Goal: Find specific page/section: Find specific page/section

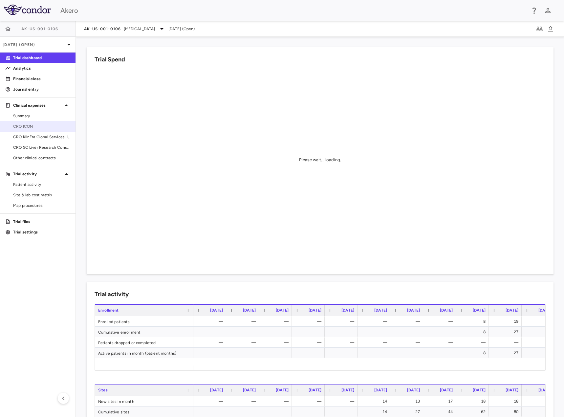
click at [34, 128] on span "CRO ICON" at bounding box center [41, 126] width 57 height 6
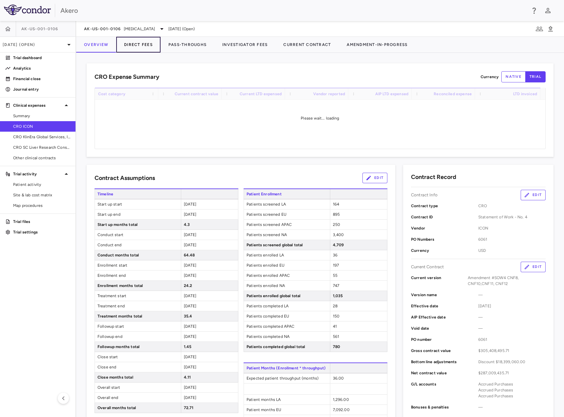
click at [131, 48] on button "Direct Fees" at bounding box center [138, 45] width 44 height 16
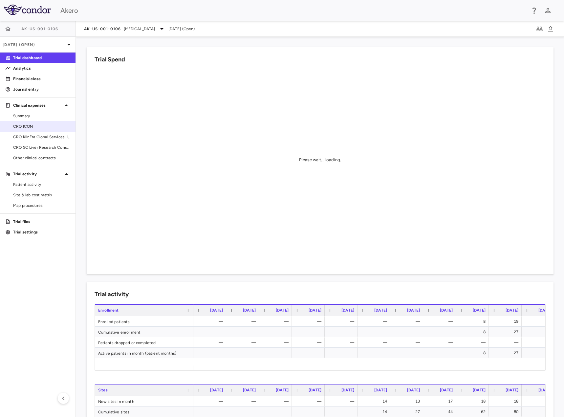
click at [47, 121] on div "CRO ICON" at bounding box center [38, 126] width 76 height 11
click at [22, 128] on span "CRO ICON" at bounding box center [41, 126] width 57 height 6
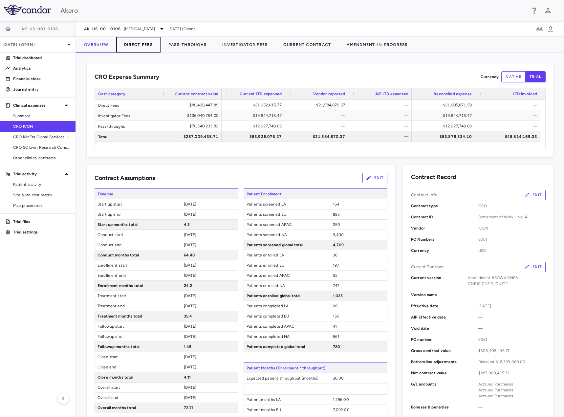
click at [146, 46] on button "Direct Fees" at bounding box center [138, 45] width 44 height 16
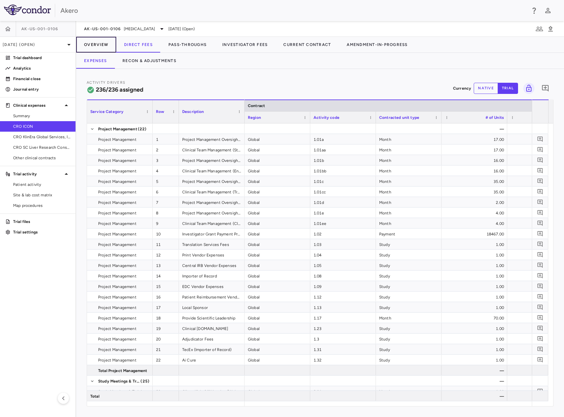
click at [95, 42] on button "Overview" at bounding box center [96, 45] width 40 height 16
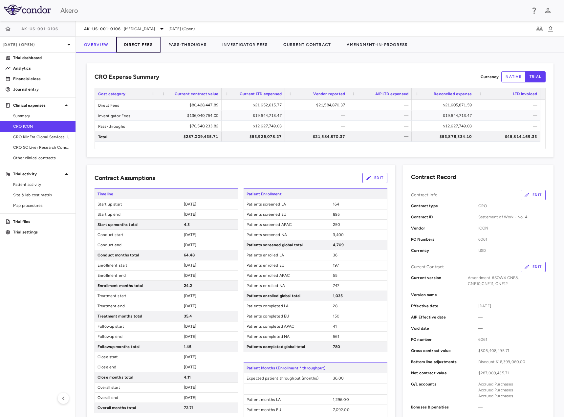
click at [143, 46] on button "Direct Fees" at bounding box center [138, 45] width 44 height 16
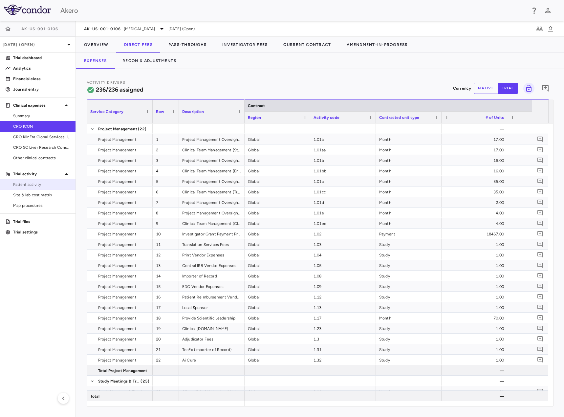
click at [19, 185] on span "Patient activity" at bounding box center [41, 185] width 57 height 6
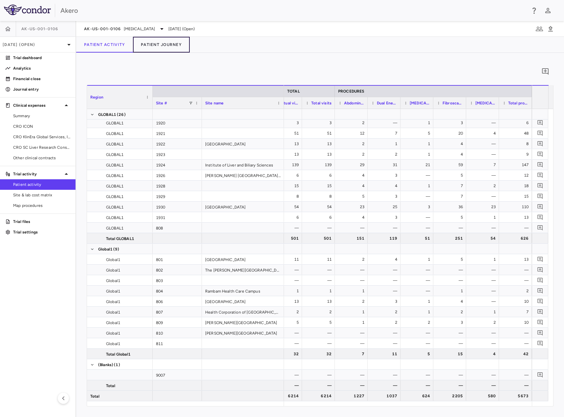
drag, startPoint x: 164, startPoint y: 44, endPoint x: 165, endPoint y: 56, distance: 12.5
click at [164, 44] on button "Patient Journey" at bounding box center [161, 45] width 57 height 16
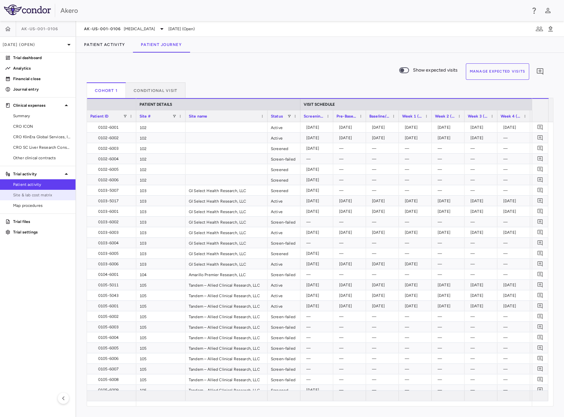
click at [33, 196] on span "Site & lab cost matrix" at bounding box center [41, 195] width 57 height 6
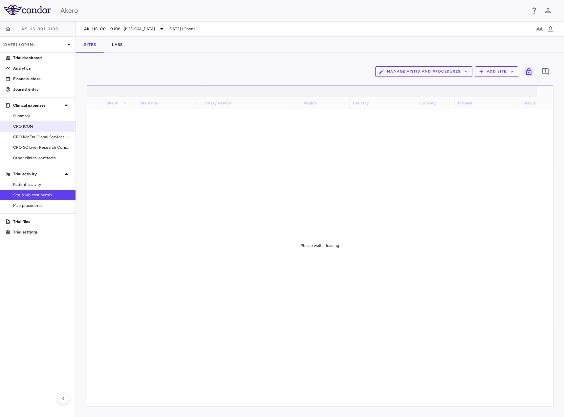
click at [33, 125] on span "CRO ICON" at bounding box center [41, 126] width 57 height 6
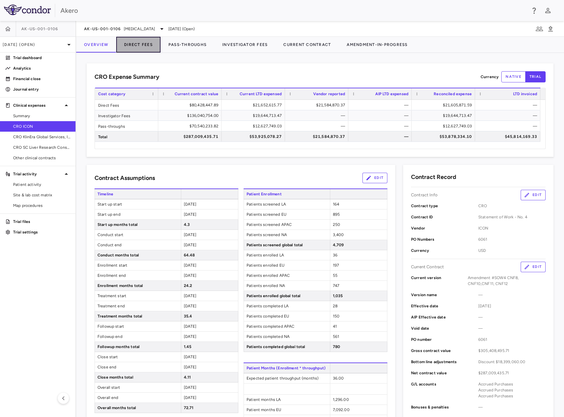
click at [143, 46] on button "Direct Fees" at bounding box center [138, 45] width 44 height 16
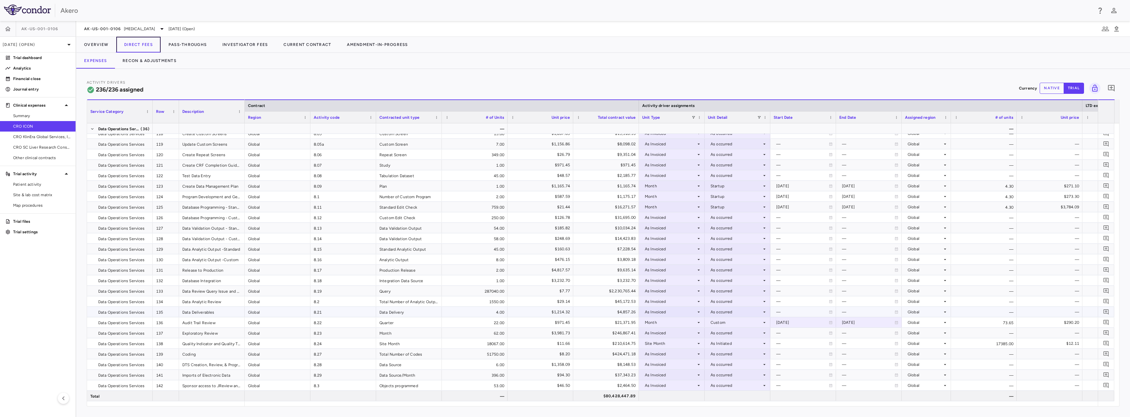
scroll to position [1511, 0]
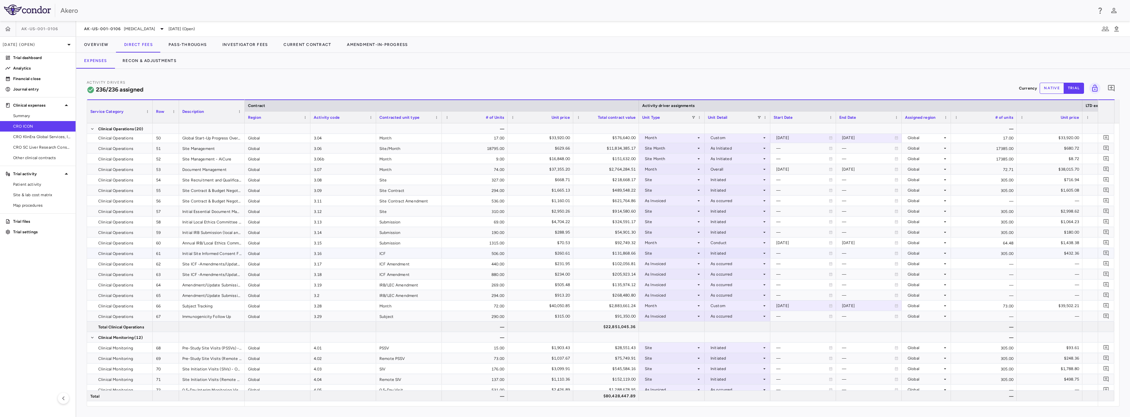
click at [564, 255] on div "305.00" at bounding box center [984, 253] width 66 height 10
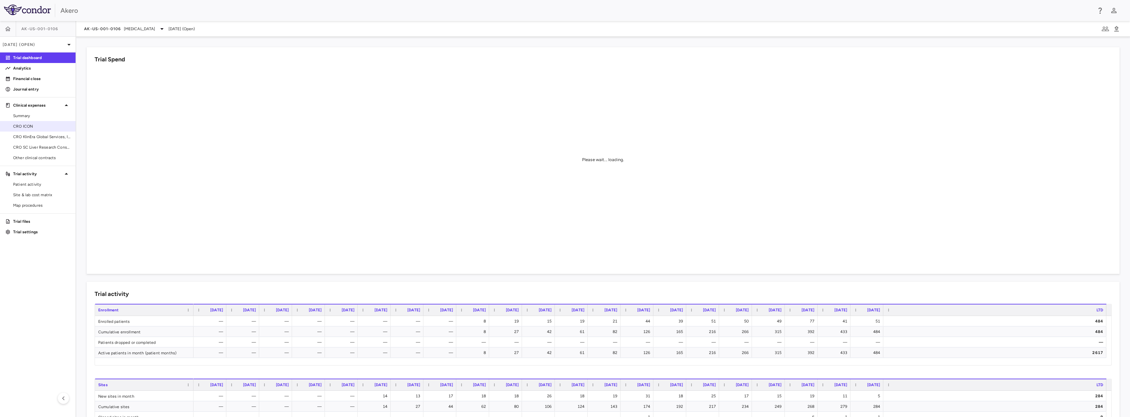
drag, startPoint x: 33, startPoint y: 124, endPoint x: 40, endPoint y: 124, distance: 7.6
click at [33, 124] on span "CRO ICON" at bounding box center [41, 126] width 57 height 6
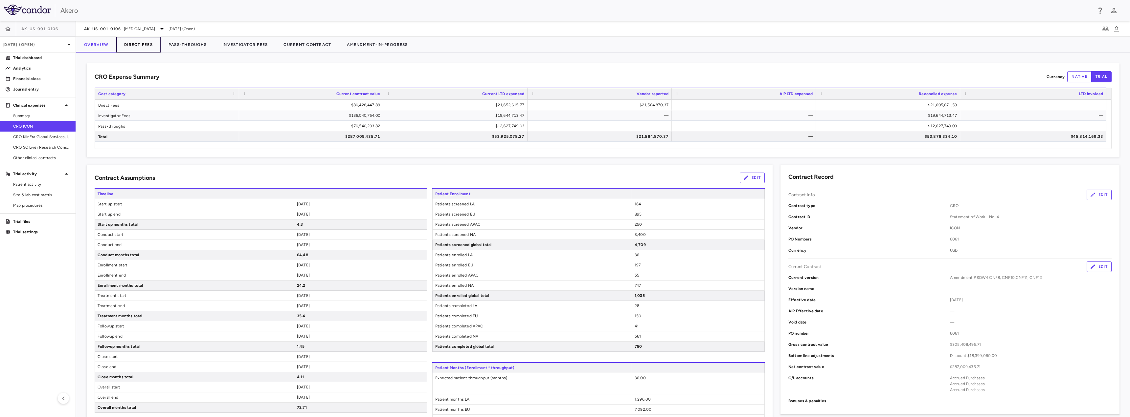
click at [139, 47] on button "Direct Fees" at bounding box center [138, 45] width 44 height 16
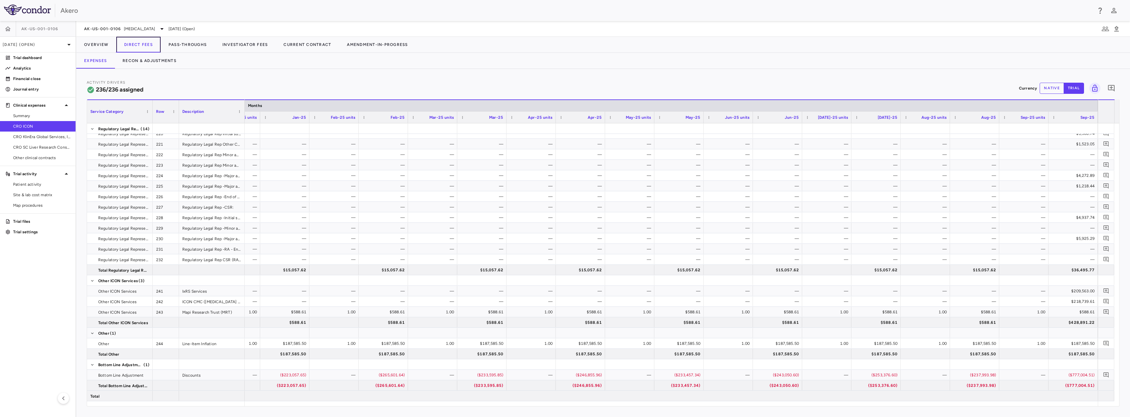
scroll to position [2632, 0]
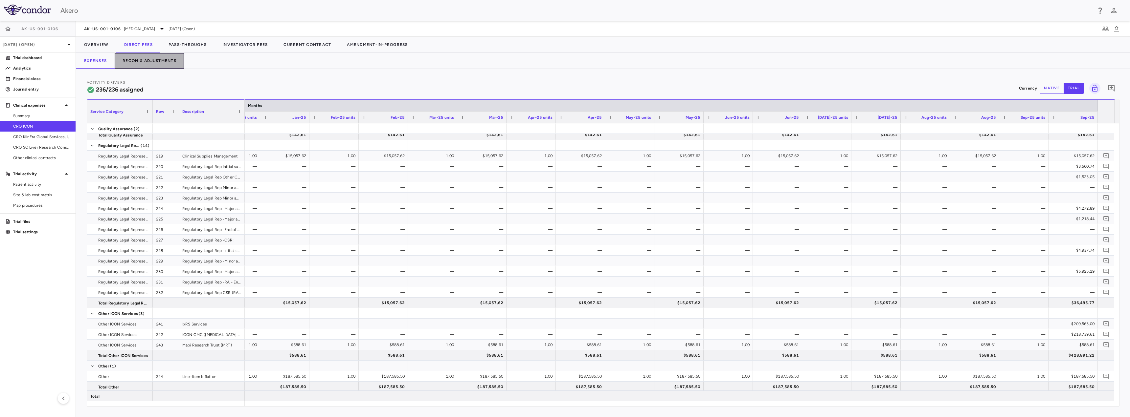
click at [161, 53] on button "Recon & Adjustments" at bounding box center [150, 61] width 70 height 16
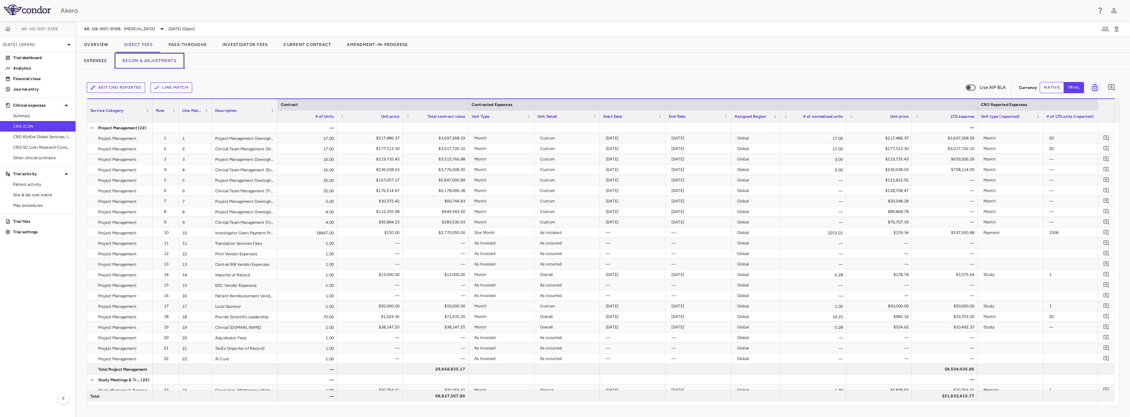
scroll to position [0, 393]
